Goal: Transaction & Acquisition: Purchase product/service

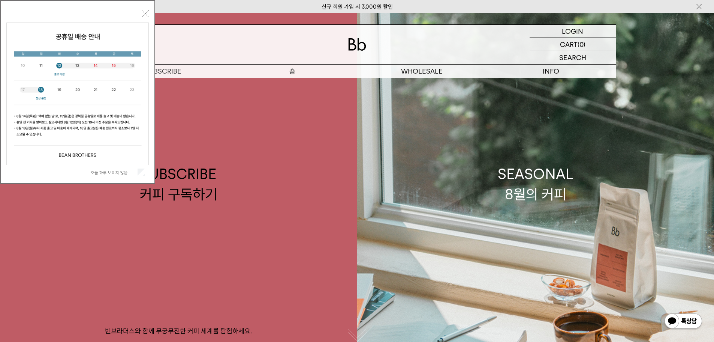
click at [294, 71] on p "숍" at bounding box center [292, 70] width 129 height 13
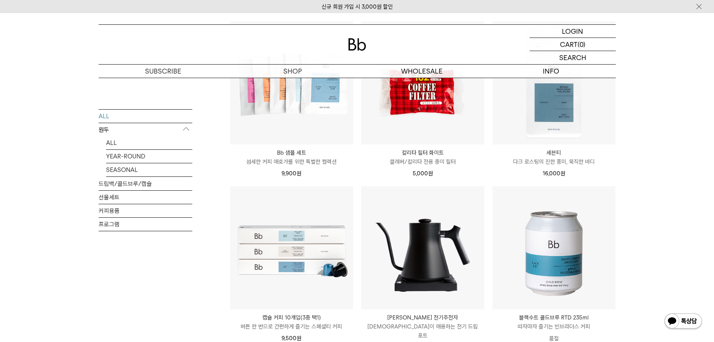
scroll to position [900, 0]
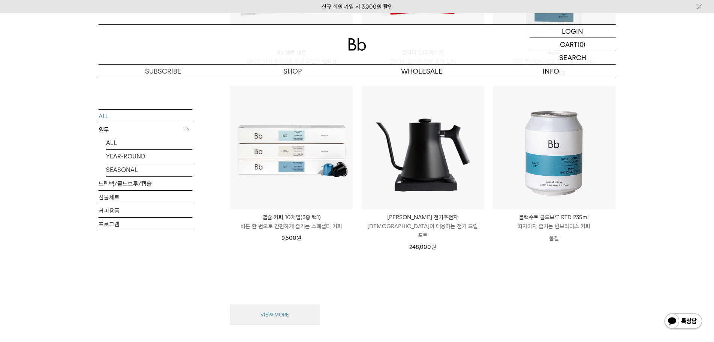
click at [269, 311] on button "VIEW MORE" at bounding box center [275, 314] width 90 height 21
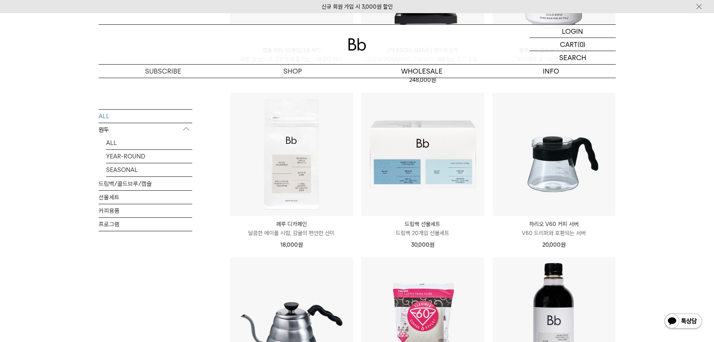
scroll to position [1050, 0]
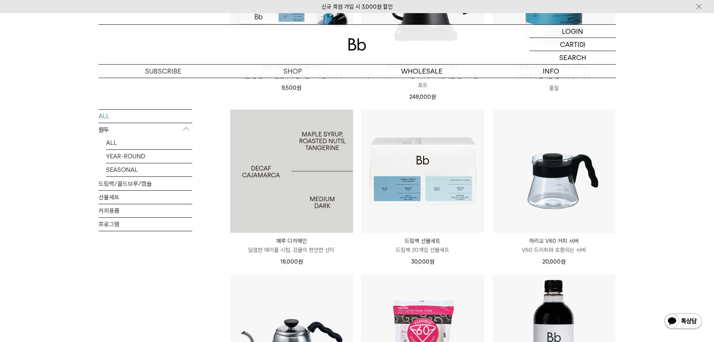
click at [307, 156] on img at bounding box center [291, 170] width 123 height 123
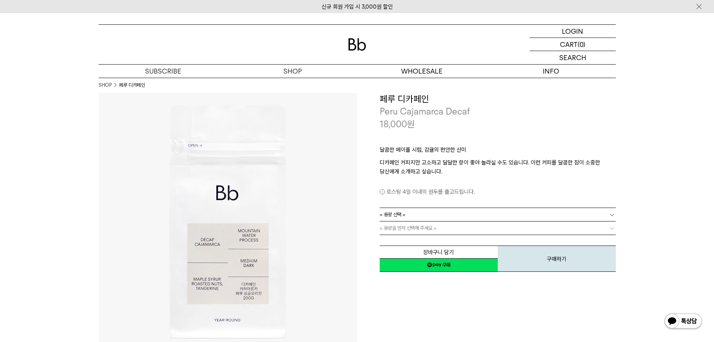
click at [400, 207] on div "달콤한 메이플 시럽, 감귤의 편안한 산미 디카페인 커피지만 고소하고 달달한 향이 좋아 놀라실 수도 있습니다. 이런 커피를 달콤한 잠이 소중한 …" at bounding box center [498, 168] width 236 height 77
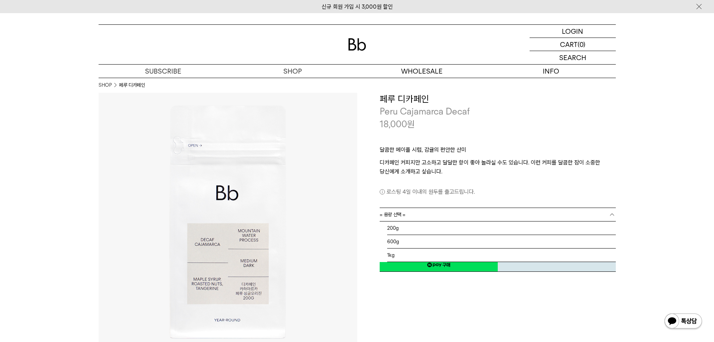
click at [401, 211] on span "= 용량 선택 =" at bounding box center [393, 214] width 26 height 13
click at [391, 258] on li "1kg" at bounding box center [501, 254] width 229 height 13
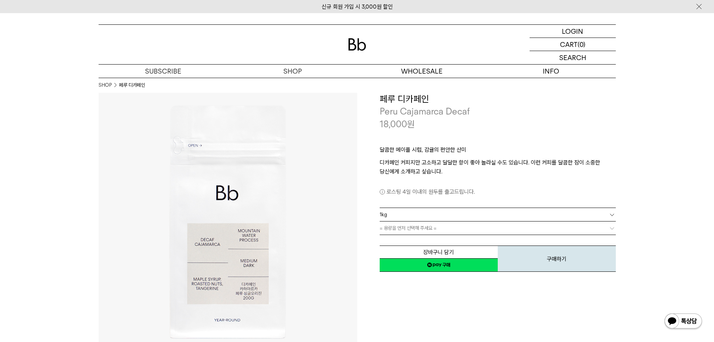
click at [412, 232] on link "= 용량을 먼저 선택해 주세요 =" at bounding box center [498, 227] width 236 height 13
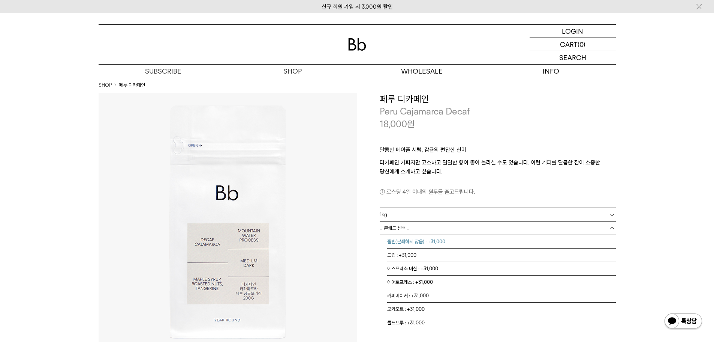
click at [416, 246] on li "홀빈(분쇄하지 않음) : +31,000" at bounding box center [501, 241] width 229 height 13
